Goal: Task Accomplishment & Management: Complete application form

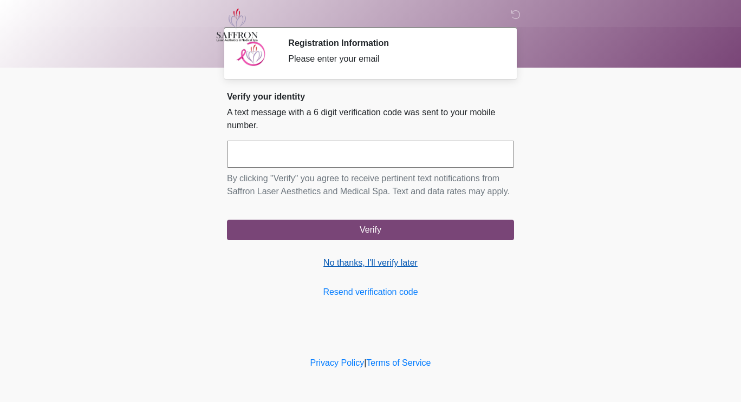
click at [405, 263] on link "No thanks, I'll verify later" at bounding box center [370, 263] width 287 height 13
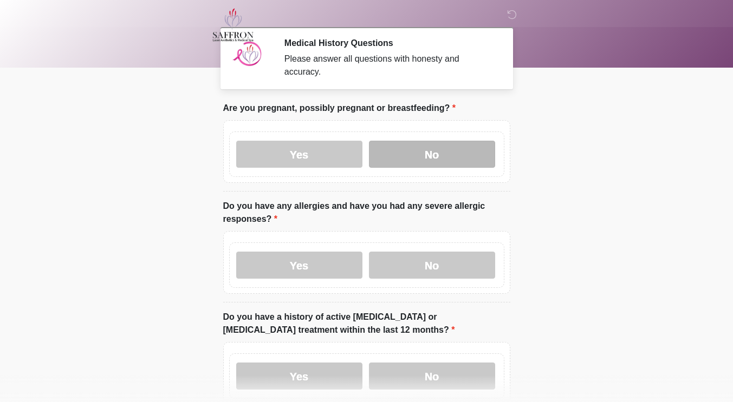
click at [432, 145] on label "No" at bounding box center [432, 154] width 126 height 27
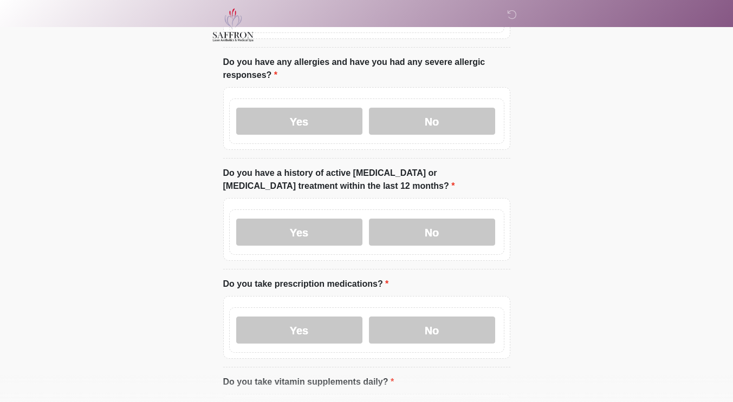
scroll to position [145, 0]
click at [455, 119] on label "No" at bounding box center [432, 120] width 126 height 27
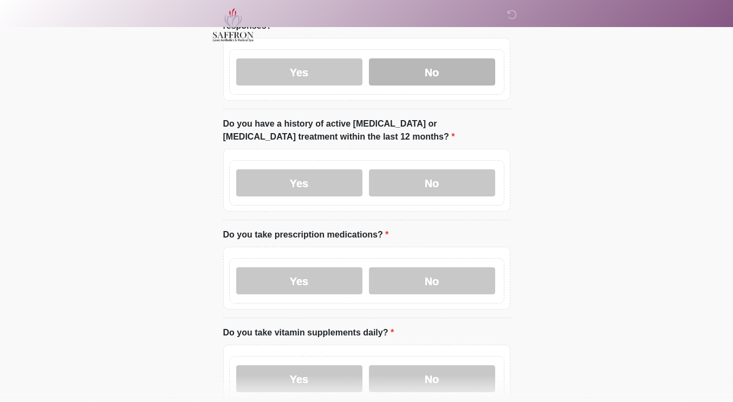
scroll to position [194, 0]
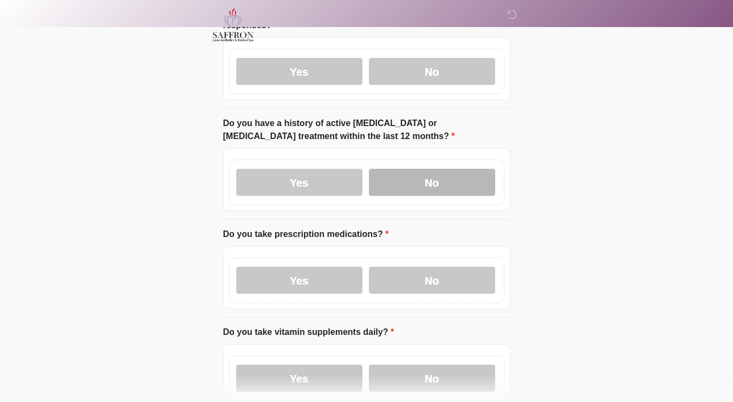
click at [474, 181] on label "No" at bounding box center [432, 182] width 126 height 27
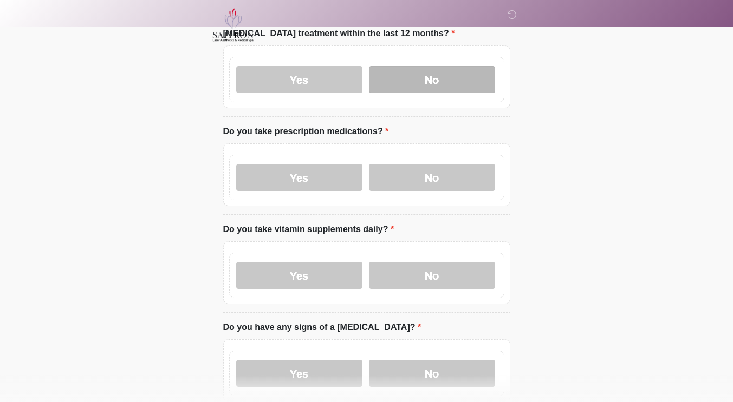
scroll to position [295, 0]
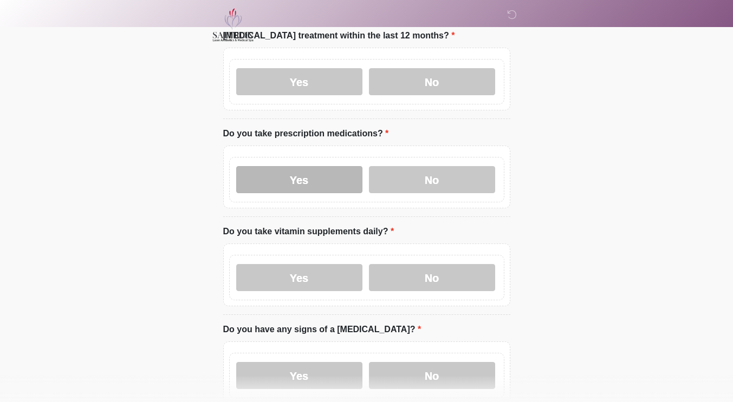
click at [328, 177] on label "Yes" at bounding box center [299, 179] width 126 height 27
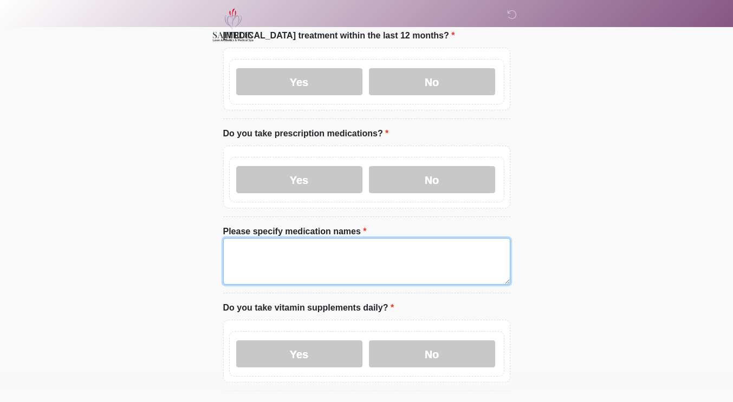
click at [363, 241] on textarea "Please specify medication names" at bounding box center [366, 261] width 287 height 47
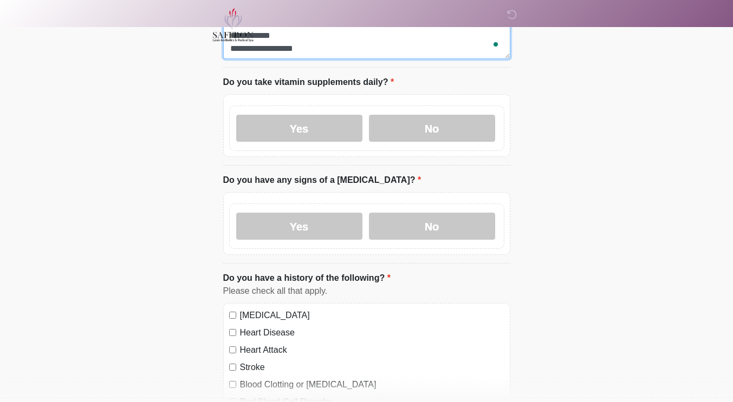
scroll to position [526, 0]
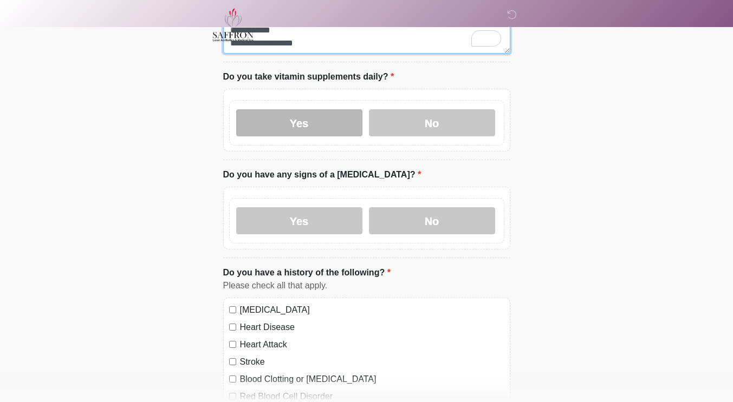
type textarea "**********"
click at [323, 109] on label "Yes" at bounding box center [299, 122] width 126 height 27
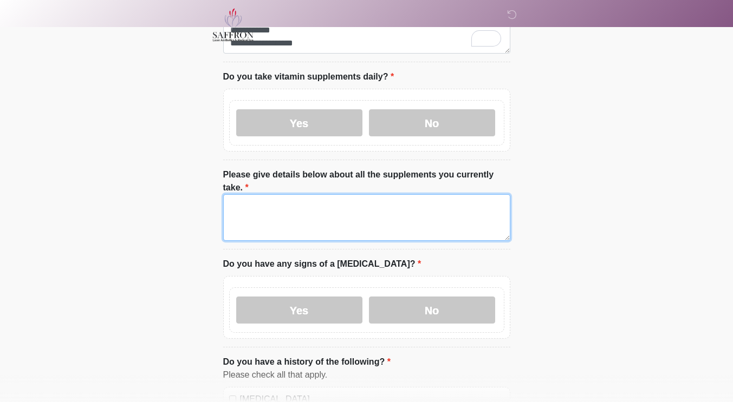
click at [368, 201] on textarea "Please give details below about all the supplements you currently take." at bounding box center [366, 217] width 287 height 47
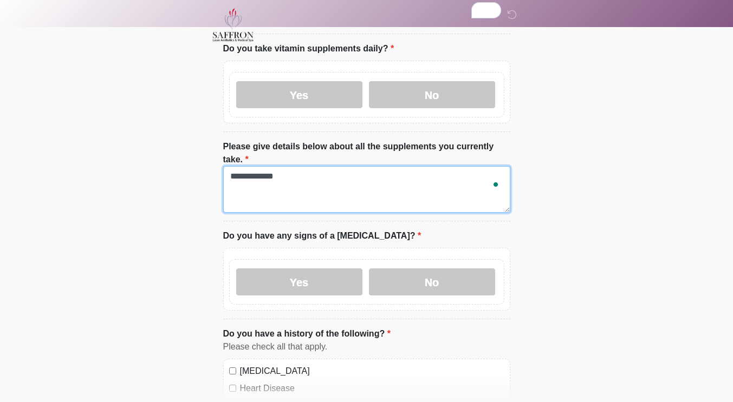
scroll to position [555, 0]
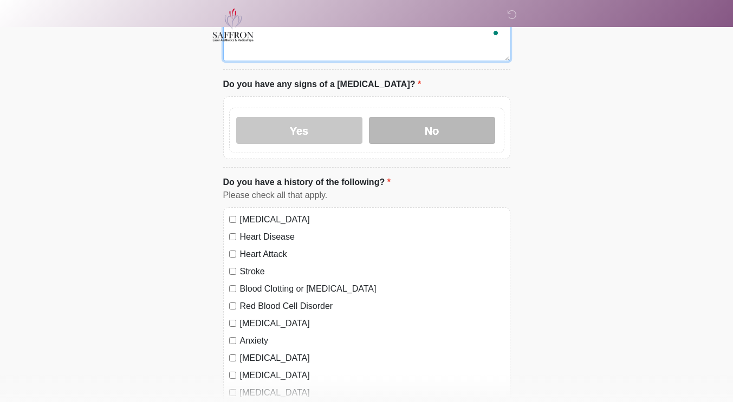
type textarea "**********"
click at [460, 118] on label "No" at bounding box center [432, 130] width 126 height 27
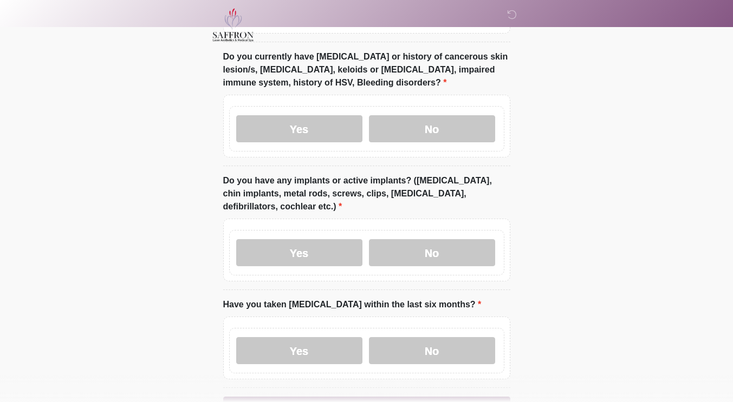
scroll to position [1101, 0]
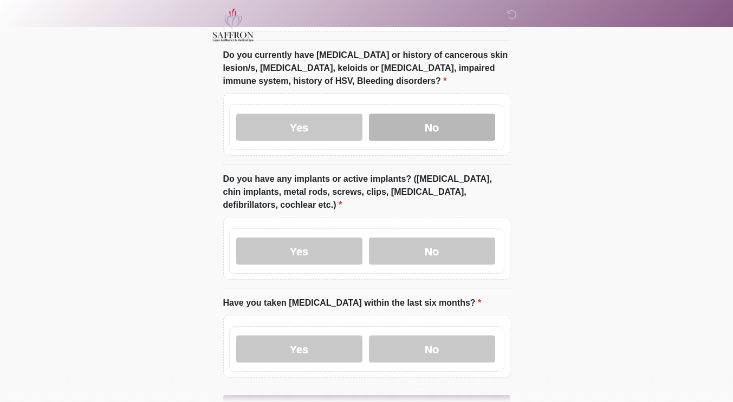
click at [473, 114] on label "No" at bounding box center [432, 127] width 126 height 27
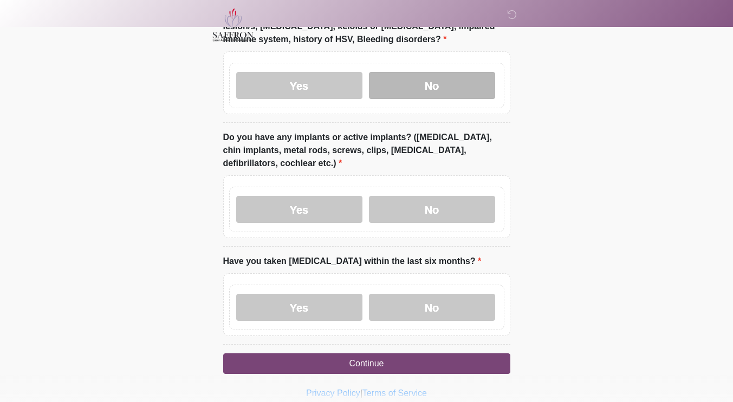
scroll to position [1147, 0]
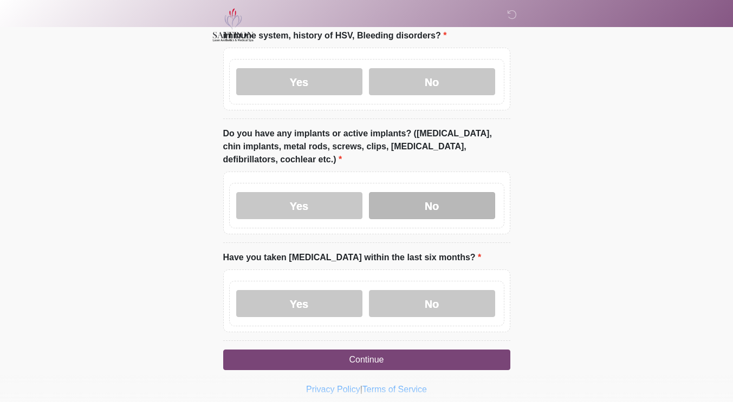
click at [478, 192] on label "No" at bounding box center [432, 205] width 126 height 27
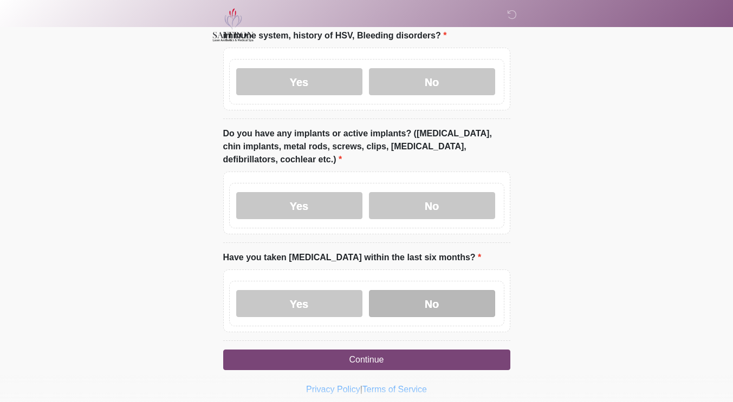
click at [469, 290] on label "No" at bounding box center [432, 303] width 126 height 27
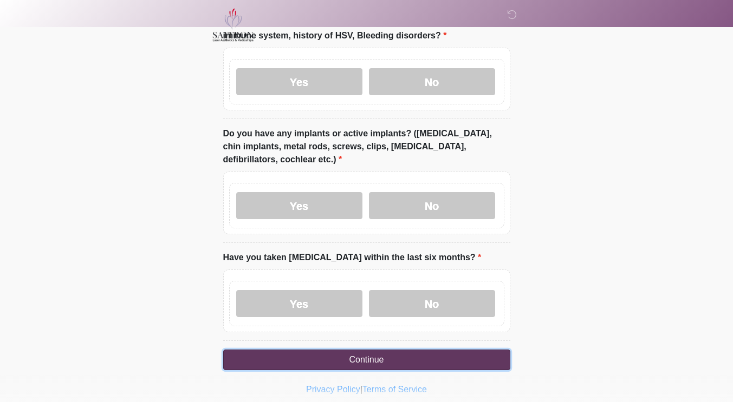
click at [471, 350] on button "Continue" at bounding box center [366, 360] width 287 height 21
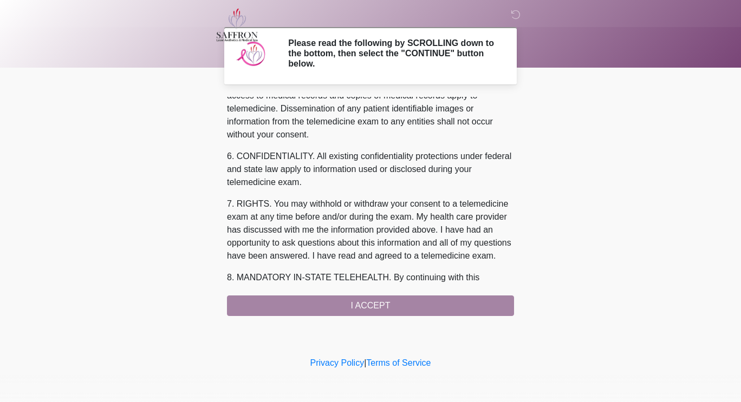
scroll to position [456, 0]
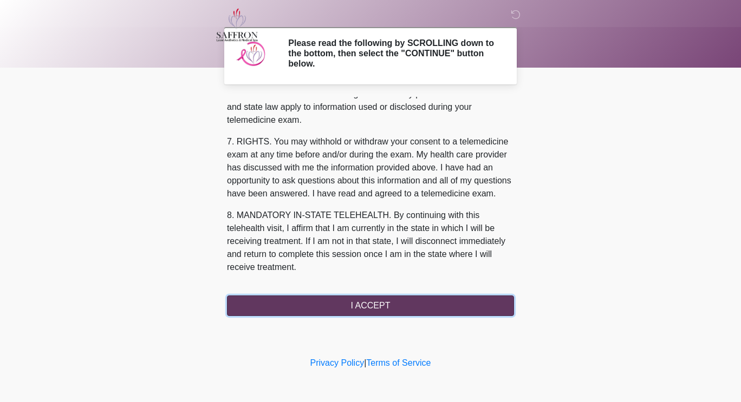
click at [480, 314] on button "I ACCEPT" at bounding box center [370, 306] width 287 height 21
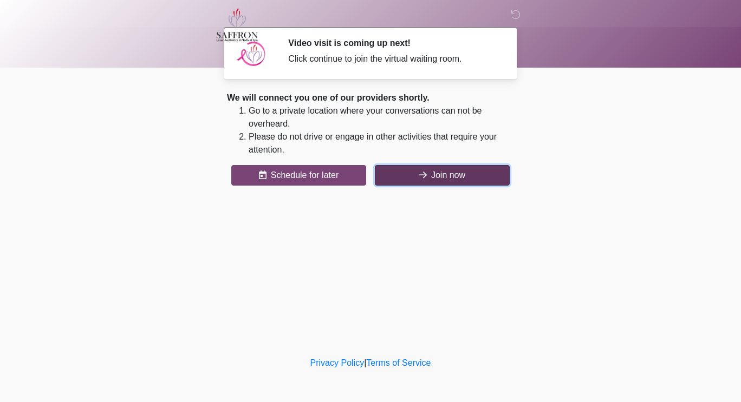
click at [454, 178] on button "Join now" at bounding box center [442, 175] width 135 height 21
